Goal: Task Accomplishment & Management: Manage account settings

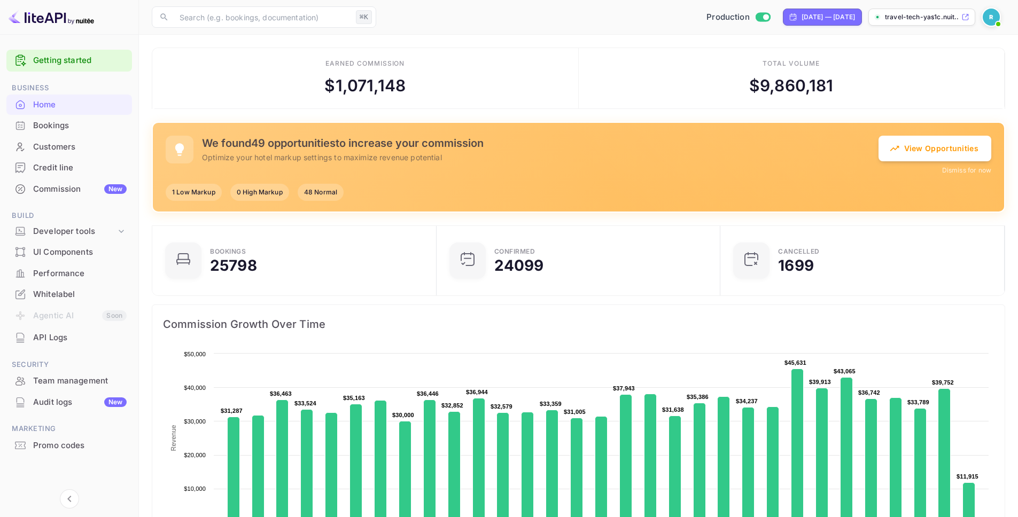
click at [785, 27] on div "​ ⌘K ​ Production Sep 6, 2025 — Oct 6, 2025 travel-tech-yas1c.nuit..." at bounding box center [578, 17] width 879 height 34
click at [813, 16] on div "[DATE] — [DATE]" at bounding box center [828, 17] width 53 height 10
select select "8"
select select "2025"
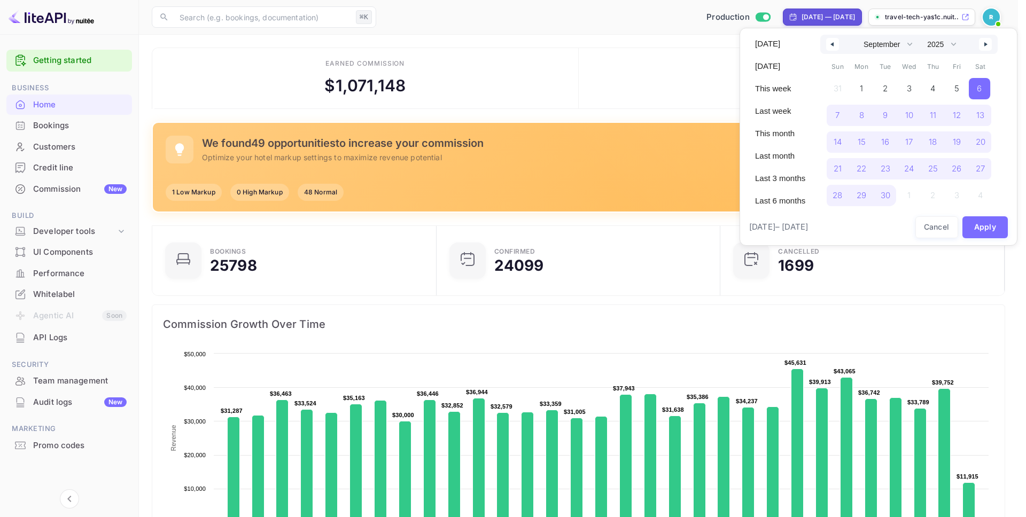
click at [565, 30] on div at bounding box center [513, 258] width 1026 height 517
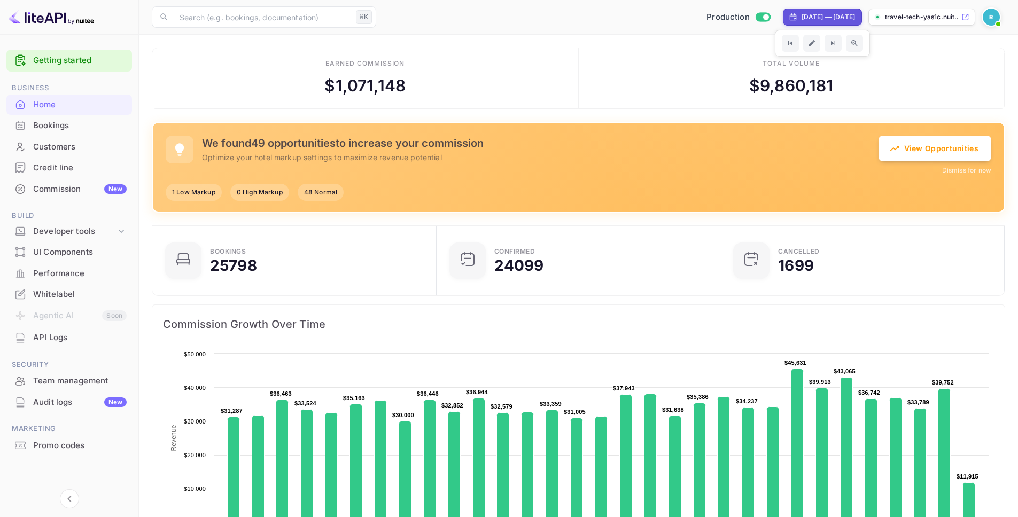
scroll to position [9, 9]
drag, startPoint x: 316, startPoint y: 85, endPoint x: 431, endPoint y: 87, distance: 114.4
click at [431, 87] on div "Earned commission $ 1,071,148" at bounding box center [365, 78] width 427 height 61
click at [384, 86] on div "$ 1,071,148" at bounding box center [365, 86] width 81 height 24
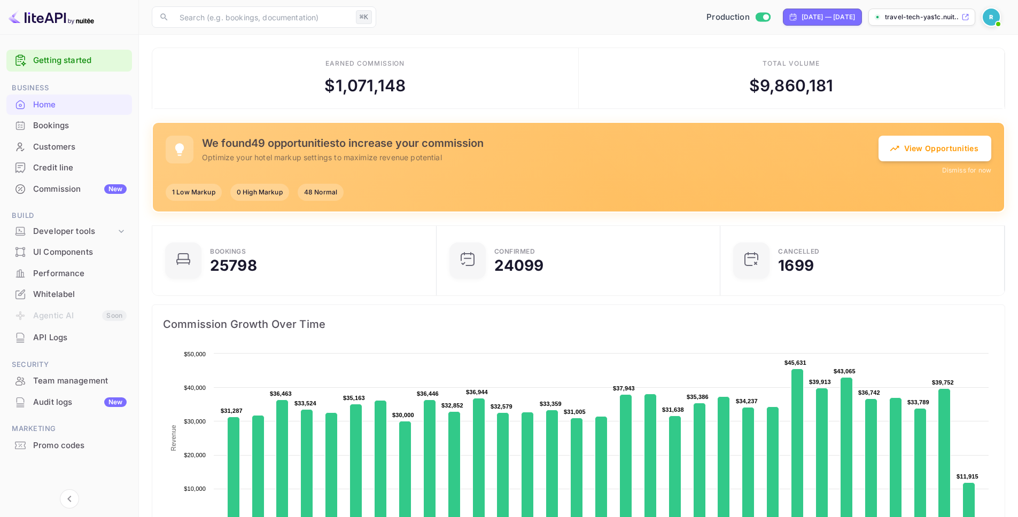
click at [384, 86] on div "$ 1,071,148" at bounding box center [365, 86] width 81 height 24
click at [797, 97] on div "$ 9,860,181" at bounding box center [792, 86] width 84 height 24
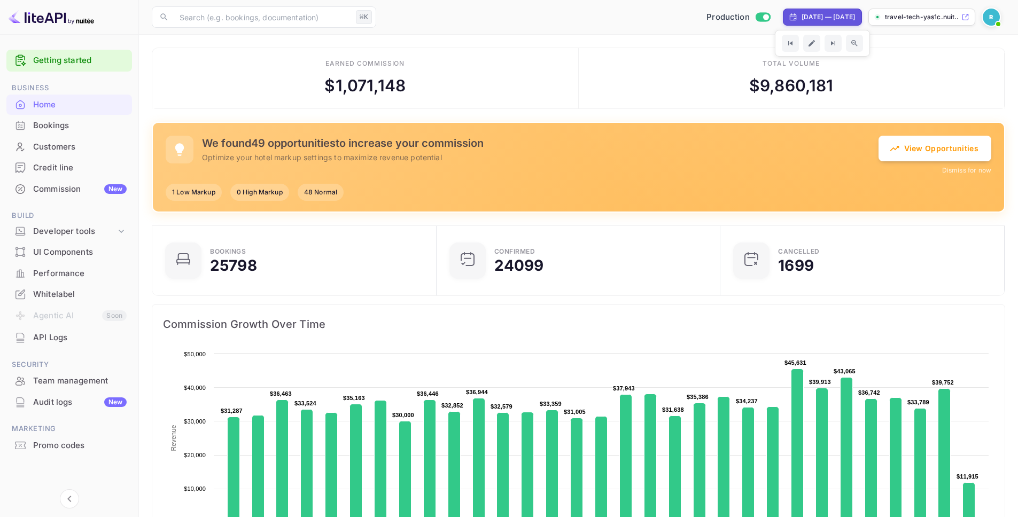
click at [802, 21] on div "[DATE] — [DATE]" at bounding box center [828, 17] width 53 height 10
select select "8"
select select "2025"
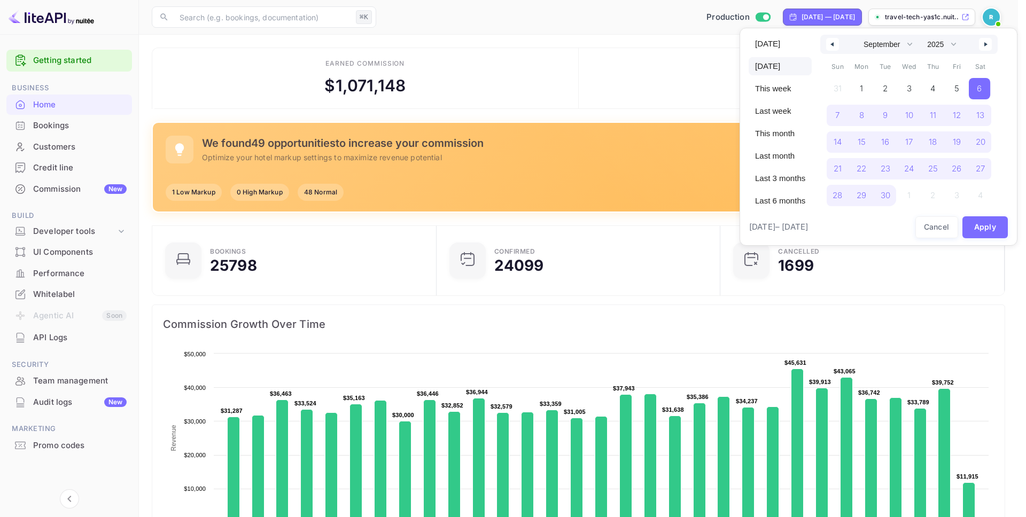
click at [769, 68] on span "Yesterday" at bounding box center [780, 66] width 63 height 18
select select "9"
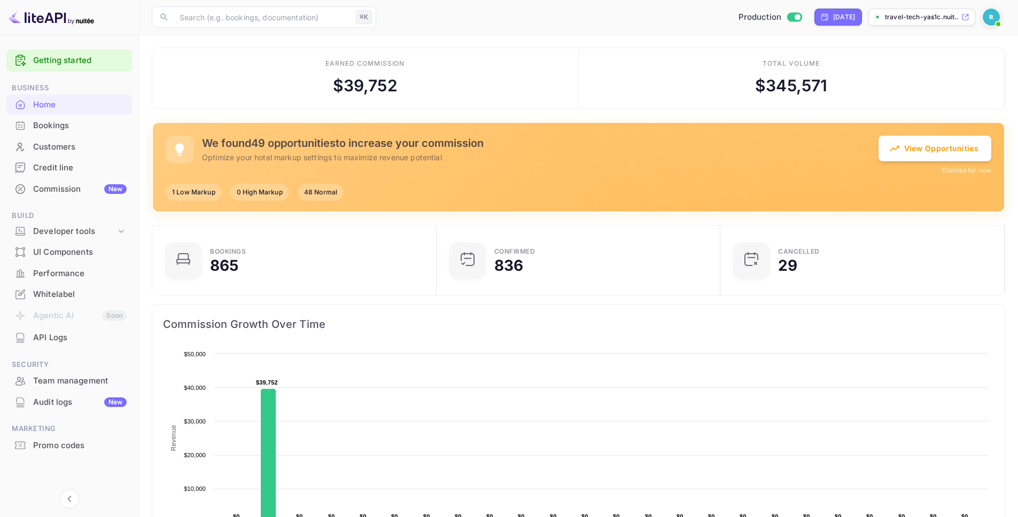
click at [351, 80] on div "$ 39,752" at bounding box center [365, 86] width 65 height 24
click at [791, 81] on div "$ 345,571" at bounding box center [791, 86] width 72 height 24
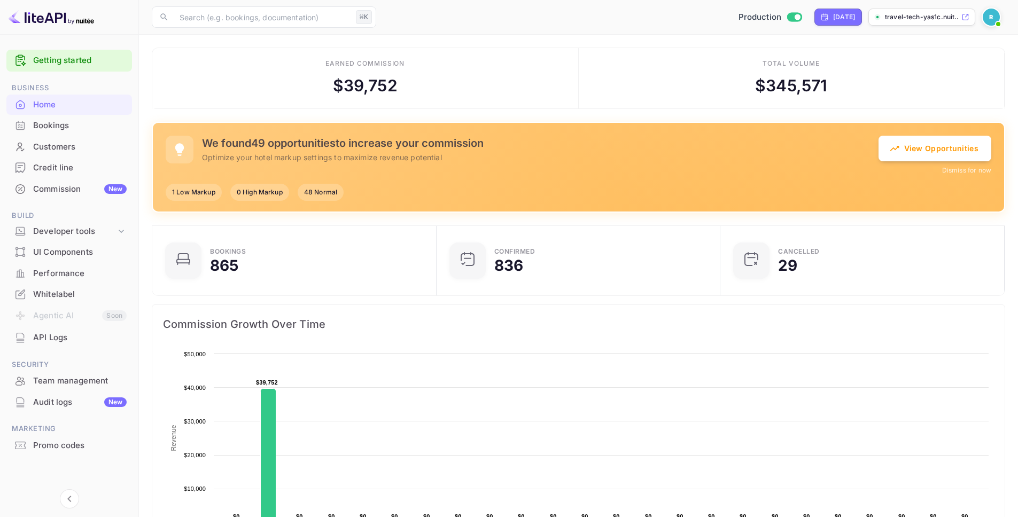
click at [66, 130] on div "Bookings" at bounding box center [80, 126] width 94 height 12
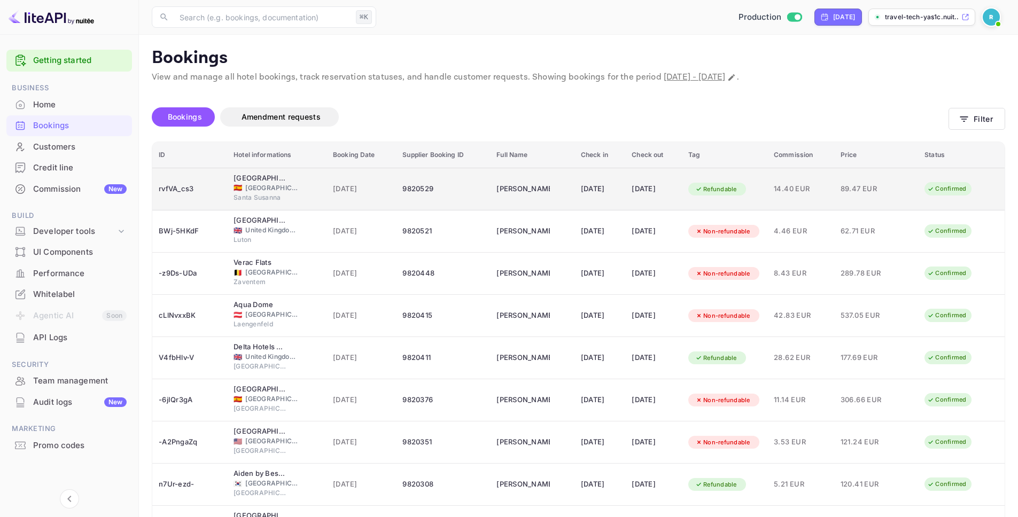
click at [426, 192] on div "9820529" at bounding box center [443, 189] width 81 height 17
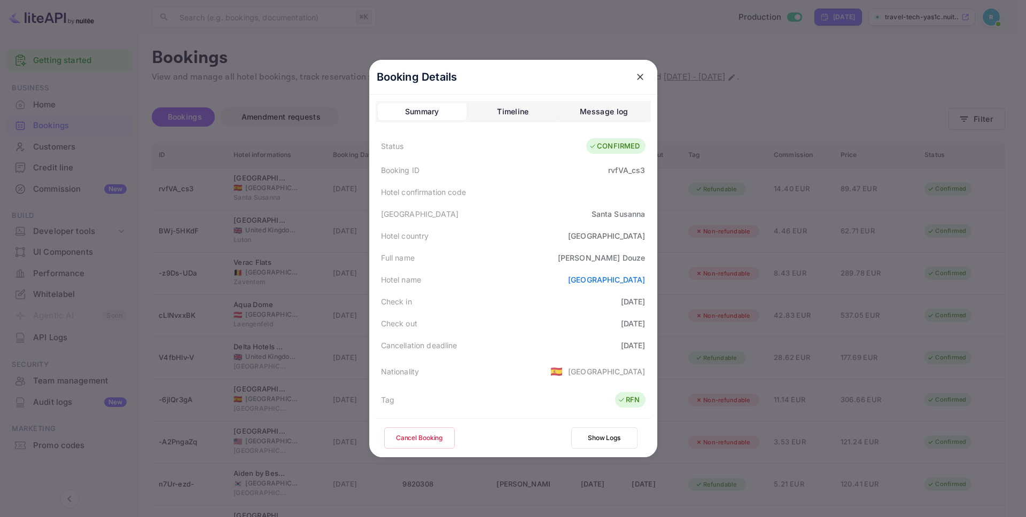
click at [503, 115] on div "Timeline" at bounding box center [513, 111] width 32 height 13
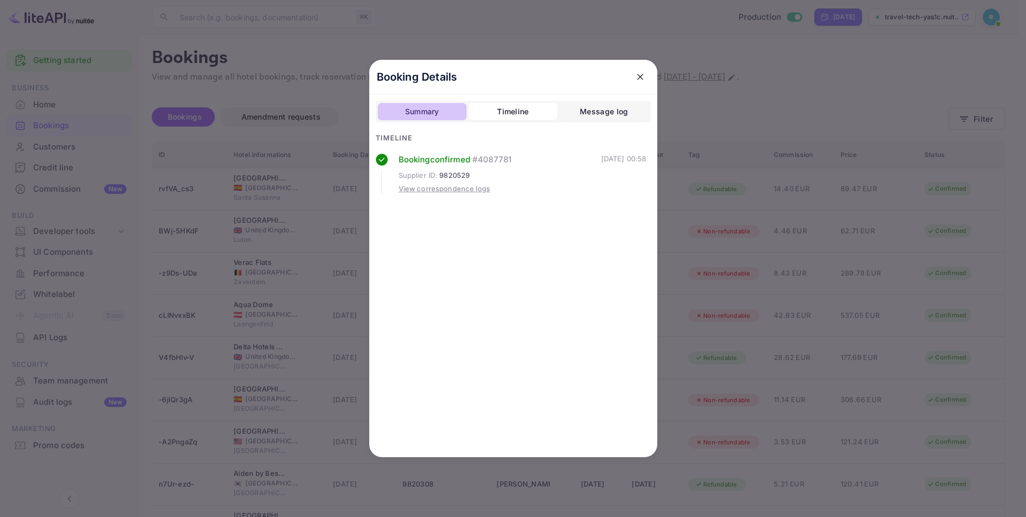
click at [392, 116] on button "Summary" at bounding box center [422, 111] width 89 height 17
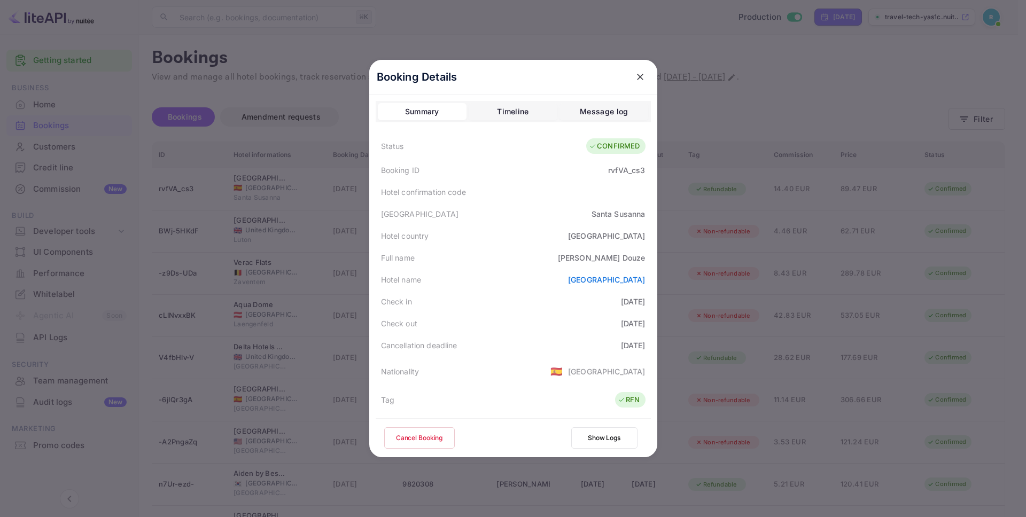
click at [297, 73] on div at bounding box center [513, 258] width 1026 height 517
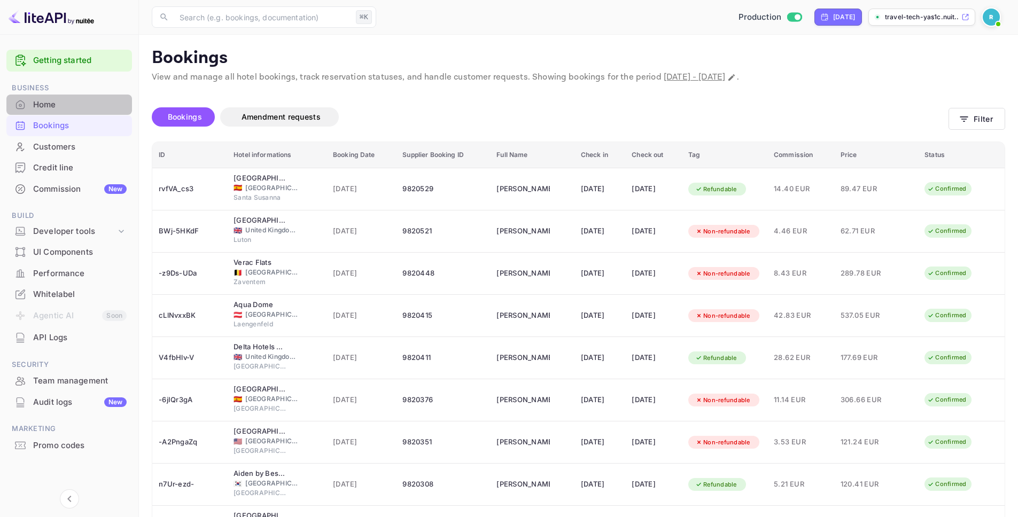
click at [73, 96] on div "Home" at bounding box center [69, 105] width 126 height 21
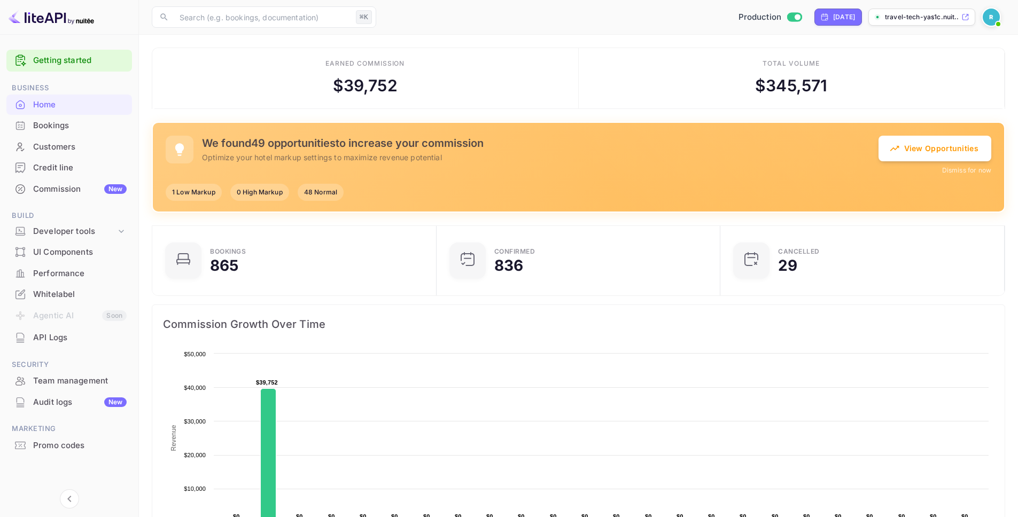
click at [71, 174] on div "Credit line" at bounding box center [80, 168] width 94 height 12
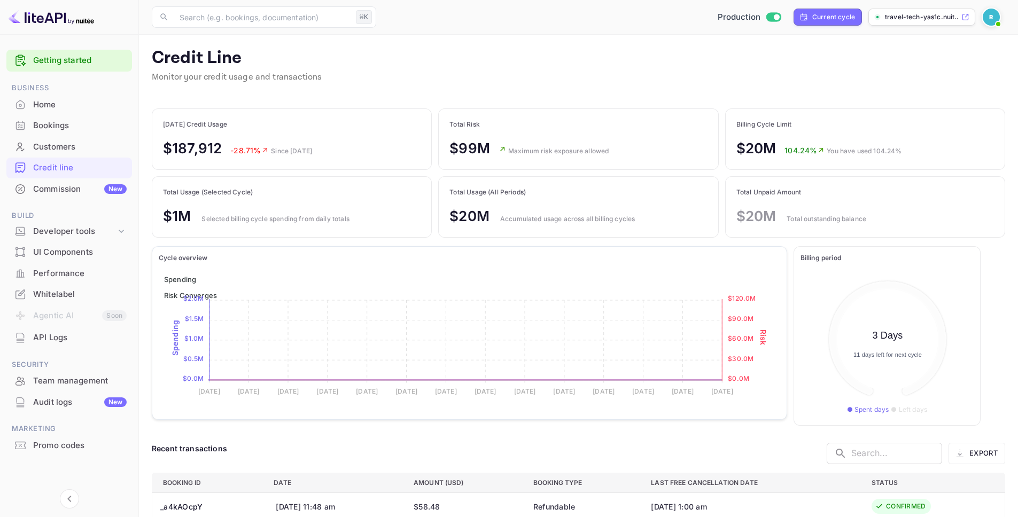
scroll to position [134, 613]
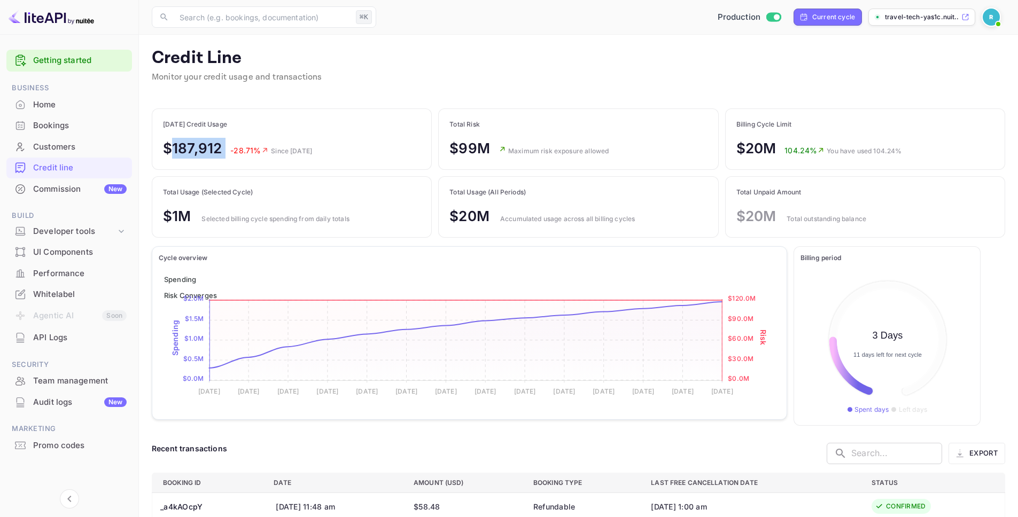
drag, startPoint x: 169, startPoint y: 147, endPoint x: 228, endPoint y: 151, distance: 58.4
click at [228, 151] on div "$187,912 -28.71% Since [DATE]" at bounding box center [237, 148] width 149 height 21
click at [533, 234] on div "Total Usage (All Periods) $20M Accumulated usage across all billing cycles" at bounding box center [578, 207] width 279 height 60
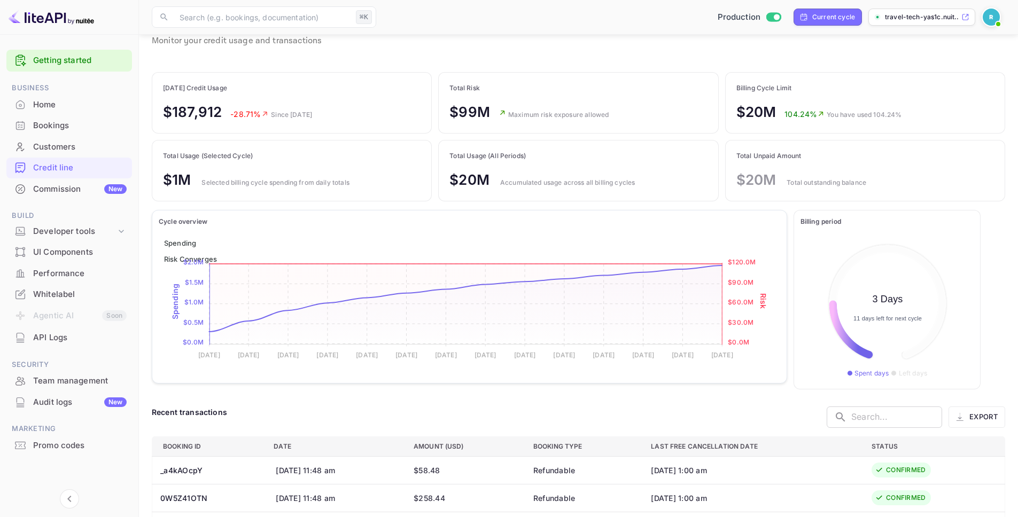
scroll to position [35, 0]
click at [748, 176] on p "$20M" at bounding box center [757, 181] width 40 height 21
click at [472, 181] on p "$20M" at bounding box center [470, 181] width 40 height 21
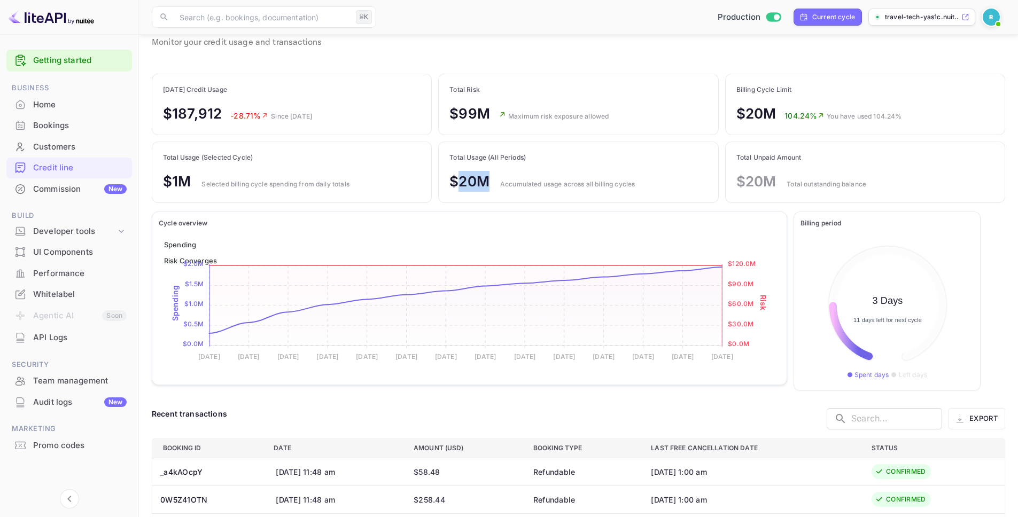
click at [472, 181] on p "$20M" at bounding box center [470, 181] width 40 height 21
click at [528, 150] on div "Total Usage (All Periods) $20M Accumulated usage across all billing cycles" at bounding box center [578, 172] width 279 height 60
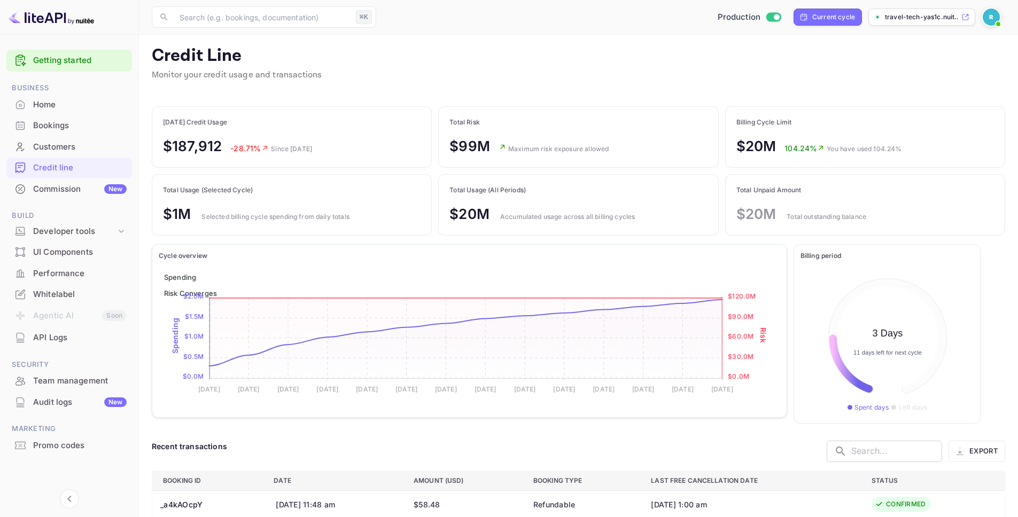
scroll to position [0, 0]
click at [985, 20] on img at bounding box center [991, 17] width 17 height 17
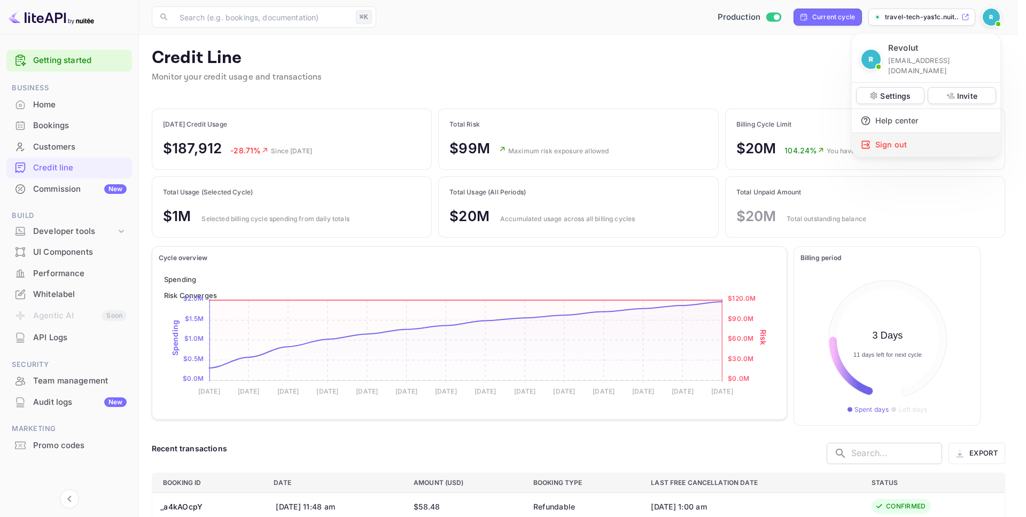
click at [890, 135] on div "Sign out" at bounding box center [926, 145] width 149 height 24
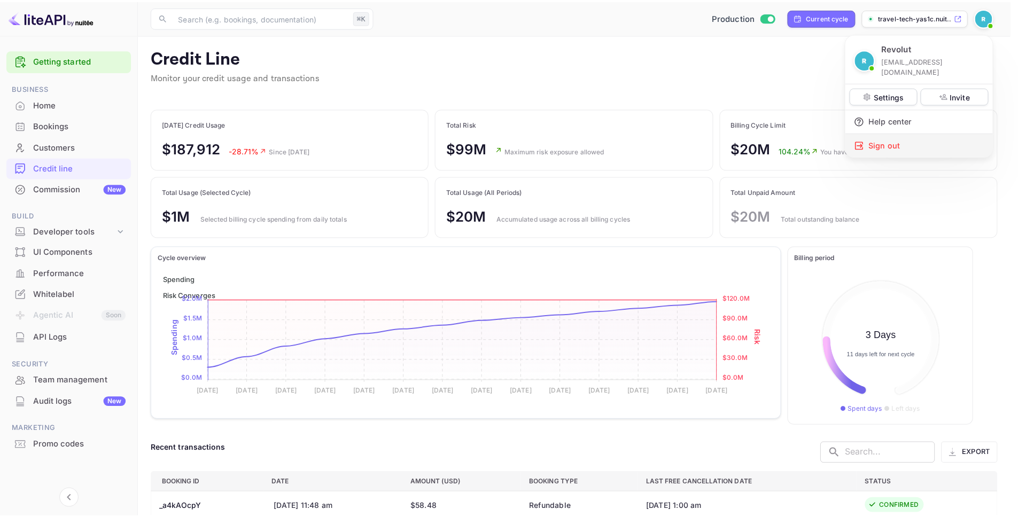
scroll to position [9, 9]
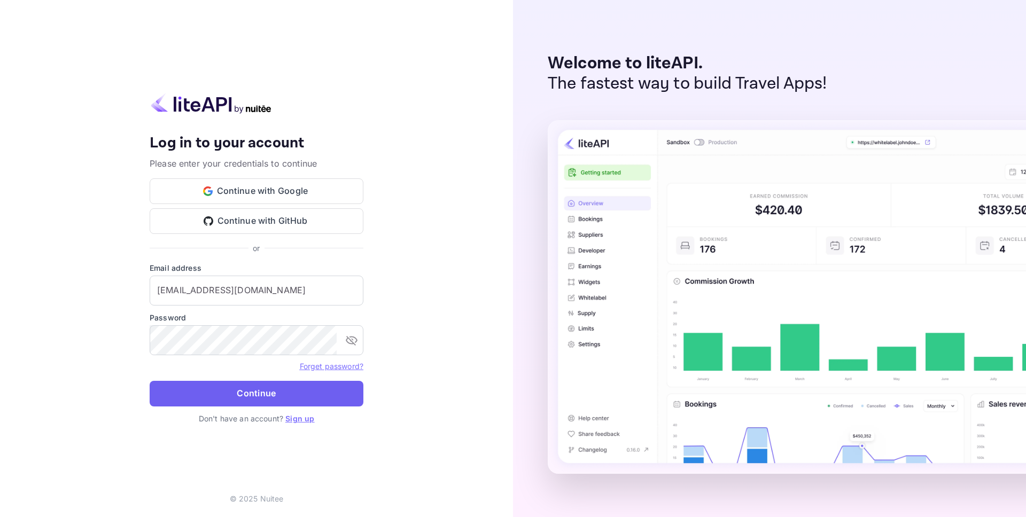
click at [278, 389] on button "Continue" at bounding box center [257, 394] width 214 height 26
